Goal: Task Accomplishment & Management: Complete application form

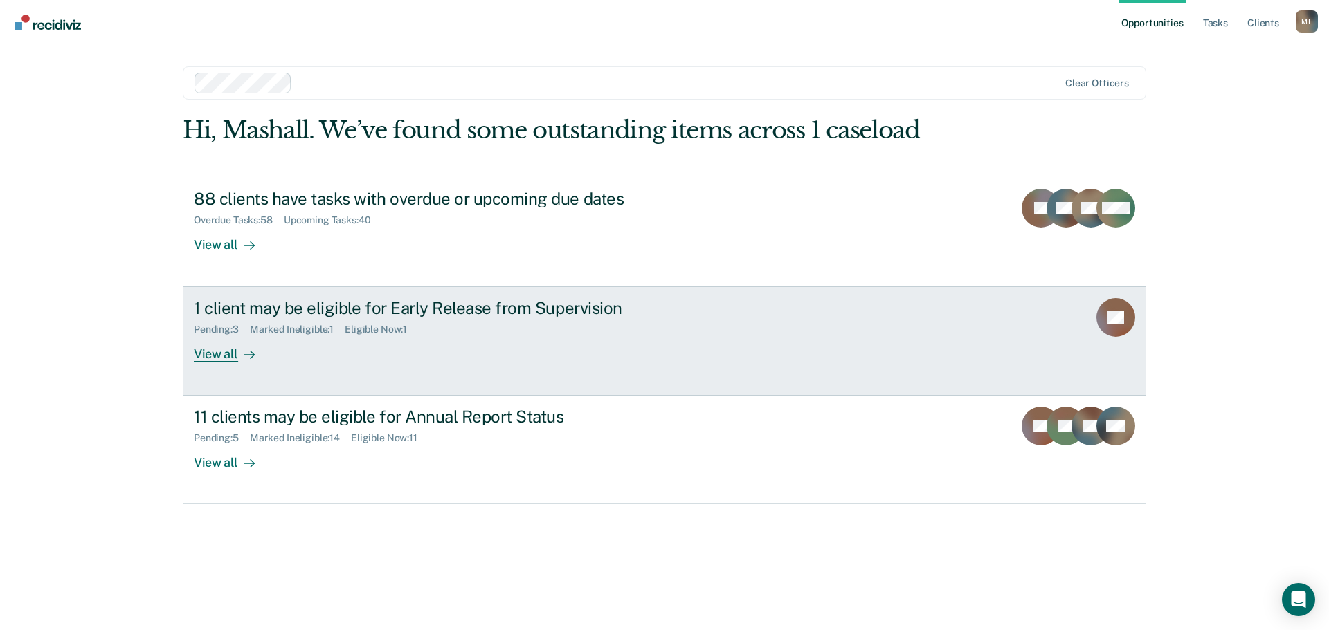
click at [439, 309] on div "1 client may be eligible for Early Release from Supervision" at bounding box center [437, 308] width 486 height 20
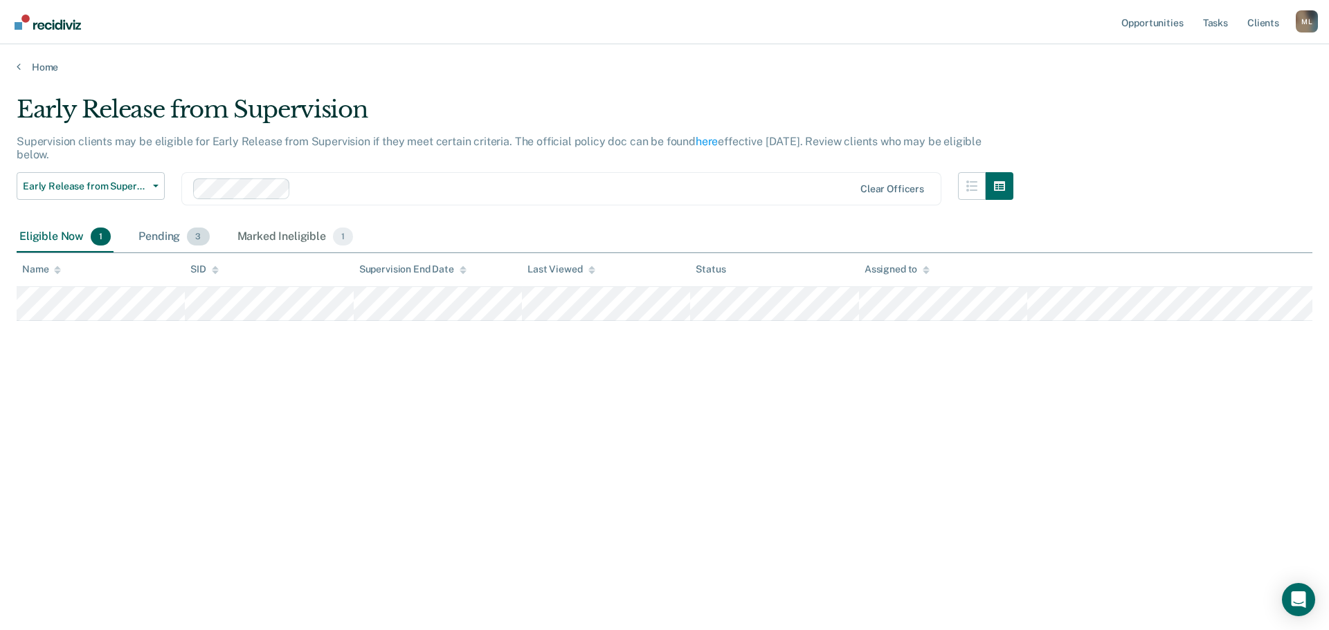
click at [152, 234] on div "Pending 3" at bounding box center [174, 237] width 76 height 30
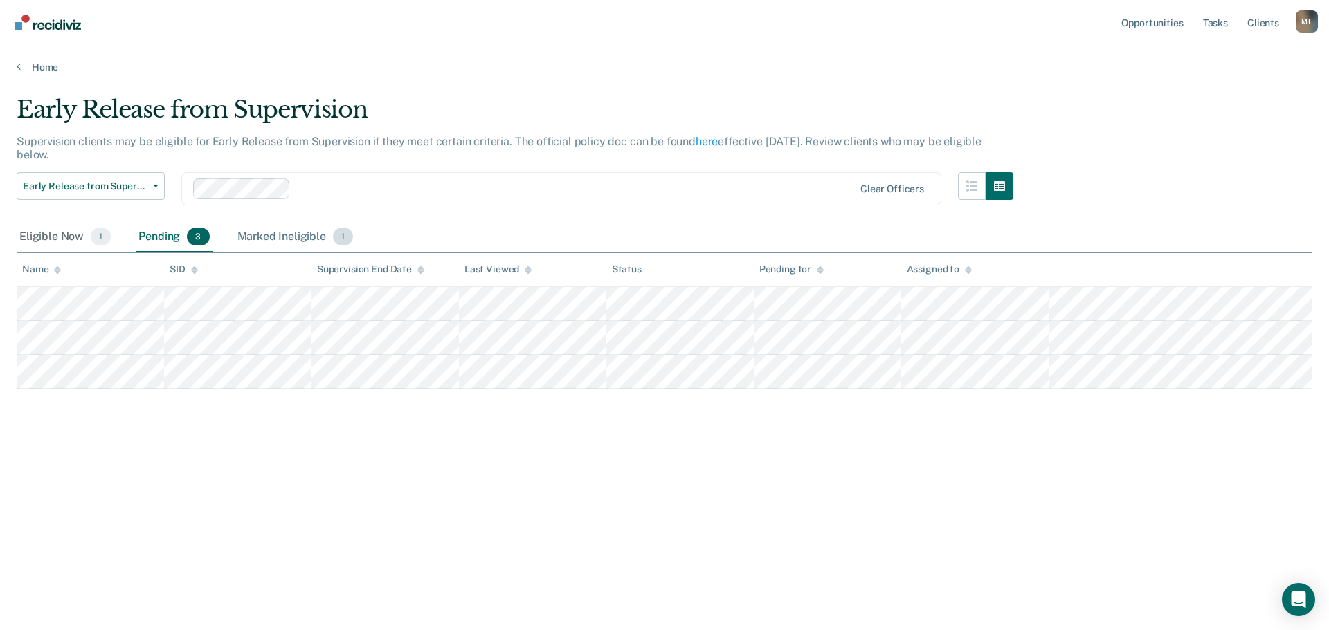
click at [282, 239] on div "Marked Ineligible 1" at bounding box center [296, 237] width 122 height 30
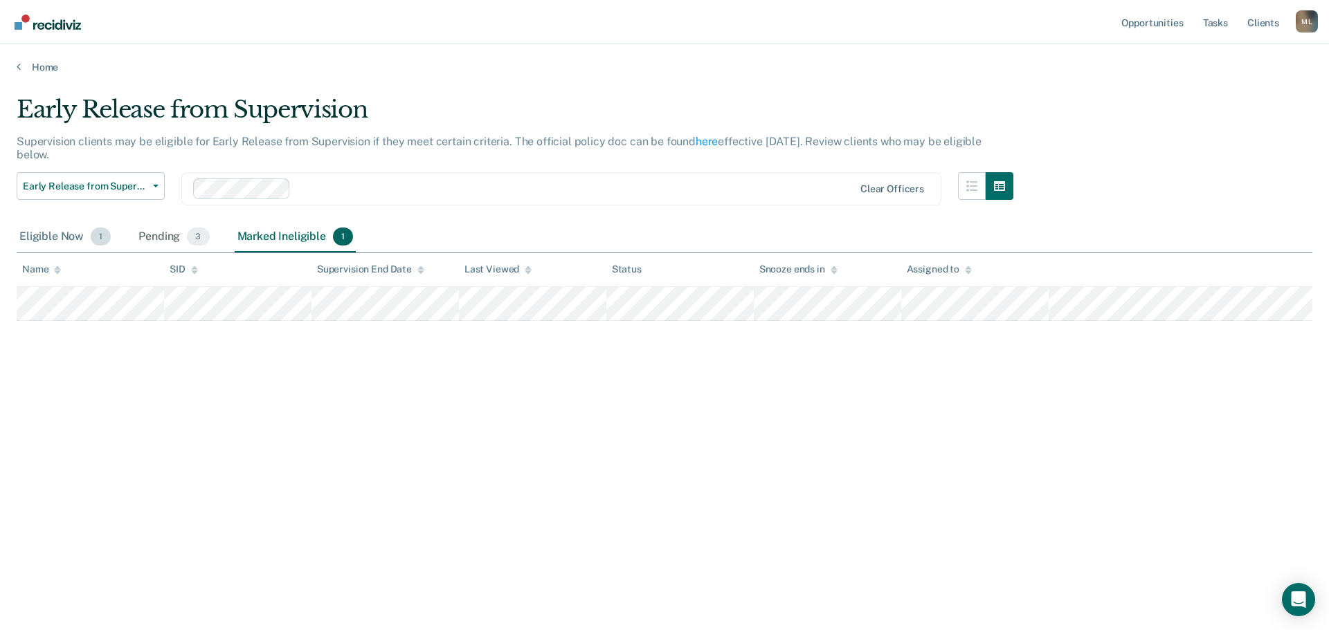
click at [44, 233] on div "Eligible Now 1" at bounding box center [65, 237] width 97 height 30
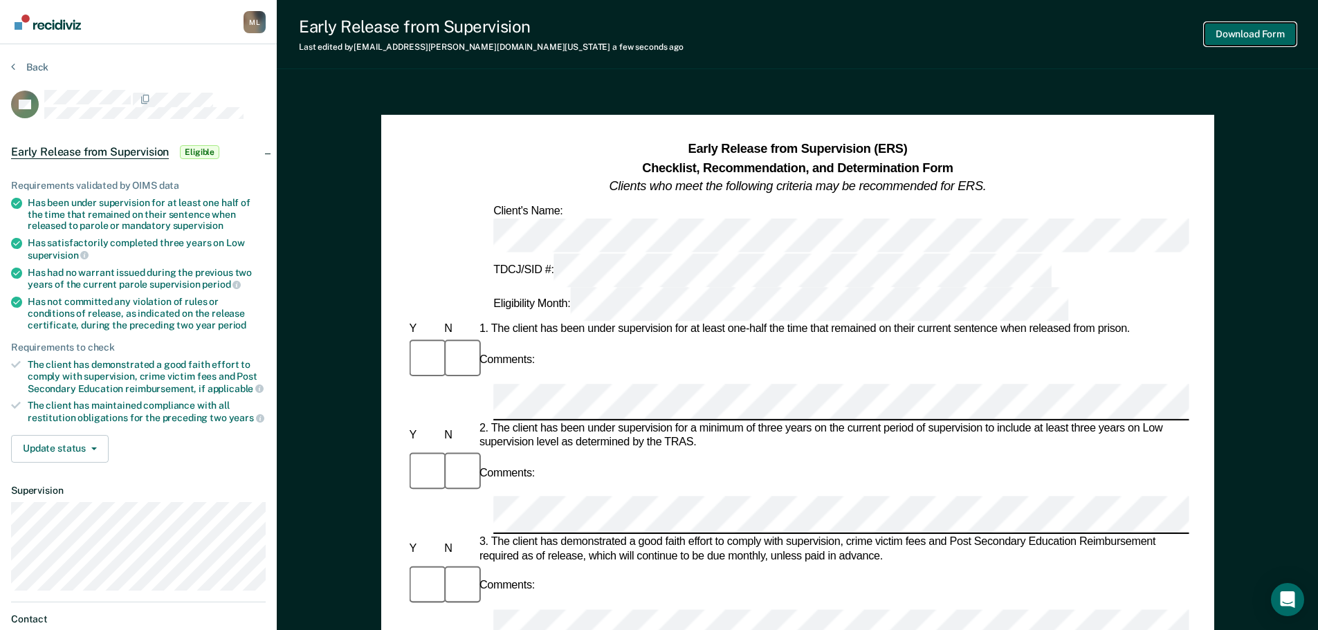
click at [1253, 30] on button "Download Form" at bounding box center [1250, 34] width 91 height 23
